Goal: Task Accomplishment & Management: Manage account settings

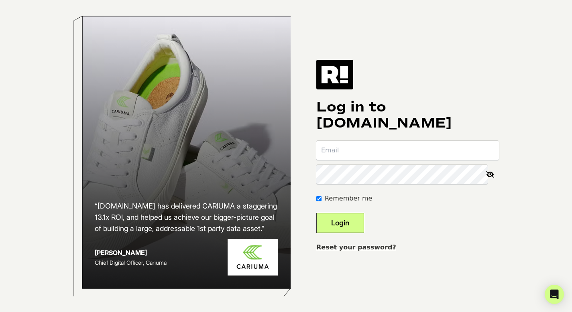
type input "[PERSON_NAME][EMAIL_ADDRESS][DOMAIN_NAME]"
click at [362, 226] on button "Login" at bounding box center [340, 223] width 48 height 20
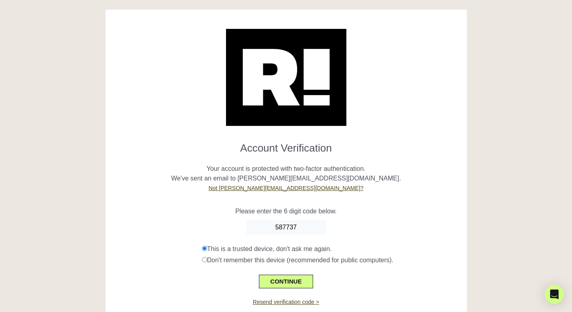
type input "587737"
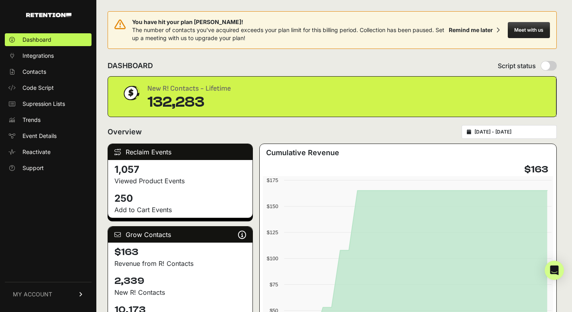
click at [67, 293] on link "MY ACCOUNT" at bounding box center [48, 294] width 87 height 24
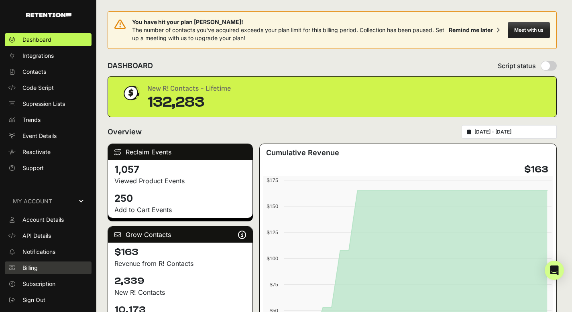
click at [42, 270] on link "Billing" at bounding box center [48, 268] width 87 height 13
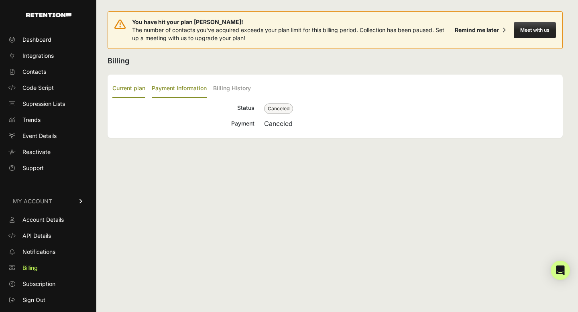
click at [187, 87] on label "Payment Information" at bounding box center [179, 88] width 55 height 19
click at [0, 0] on input "Payment Information" at bounding box center [0, 0] width 0 height 0
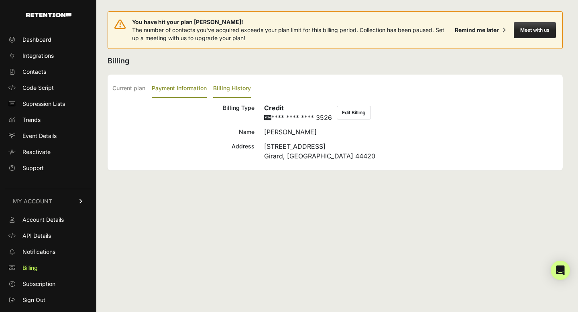
click at [226, 86] on label "Billing History" at bounding box center [232, 88] width 38 height 19
click at [0, 0] on input "Billing History" at bounding box center [0, 0] width 0 height 0
